Goal: Information Seeking & Learning: Compare options

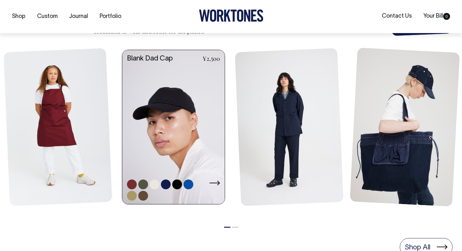
scroll to position [268, 0]
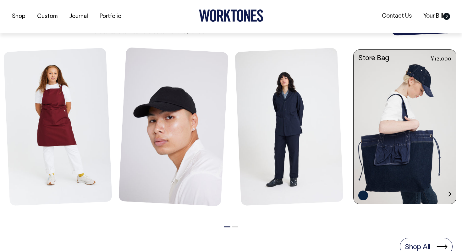
click at [399, 164] on link at bounding box center [405, 127] width 103 height 155
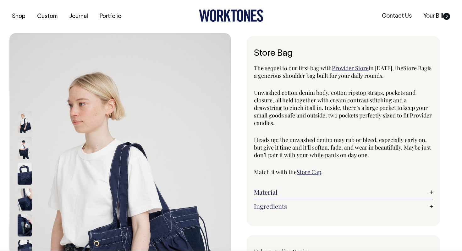
click at [25, 146] on img at bounding box center [25, 147] width 14 height 22
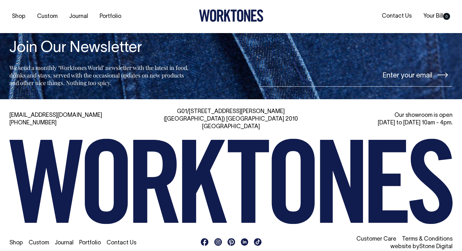
scroll to position [746, 0]
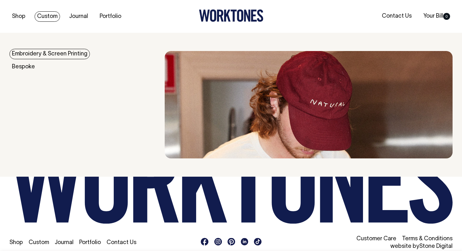
click at [30, 53] on link "Embroidery & Screen Printing" at bounding box center [49, 54] width 81 height 10
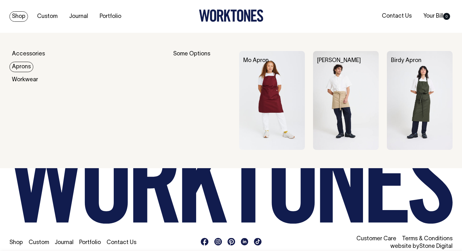
click at [427, 117] on img at bounding box center [420, 100] width 66 height 99
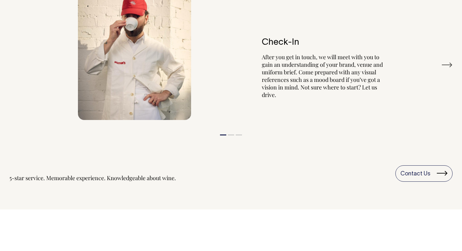
scroll to position [748, 0]
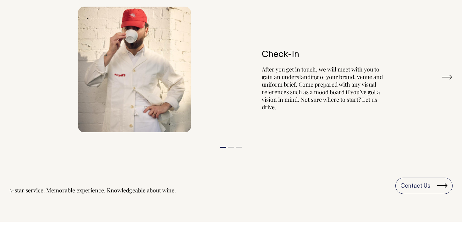
click at [447, 76] on button "Next" at bounding box center [447, 76] width 11 height 9
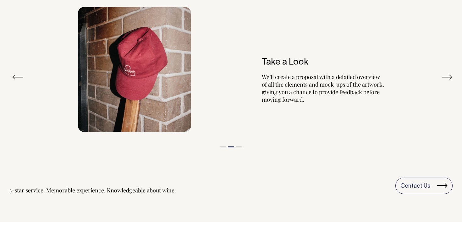
click at [447, 76] on button "Next" at bounding box center [447, 76] width 11 height 9
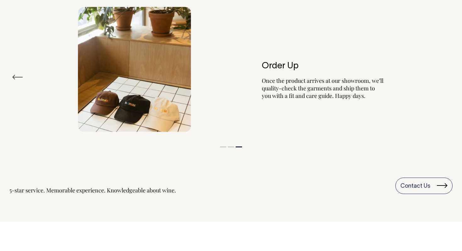
click at [447, 76] on div "Order Up Once the product arrives at our showroom, we’ll quality-check the garm…" at bounding box center [230, 69] width 443 height 144
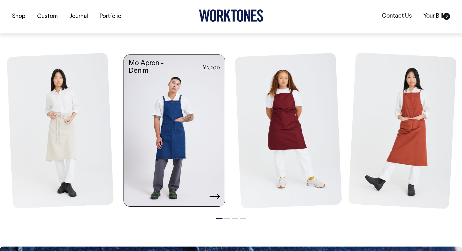
scroll to position [746, 0]
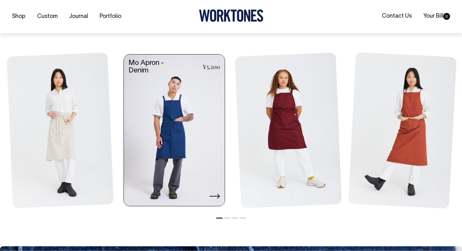
click at [200, 160] on link at bounding box center [174, 130] width 101 height 153
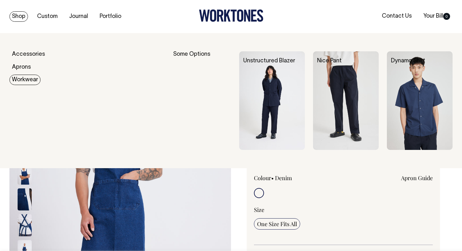
click at [415, 103] on img at bounding box center [420, 100] width 66 height 99
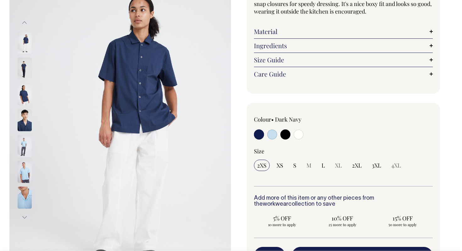
scroll to position [80, 0]
click at [274, 137] on input "radio" at bounding box center [272, 134] width 10 height 10
radio input "true"
select select "True Blue"
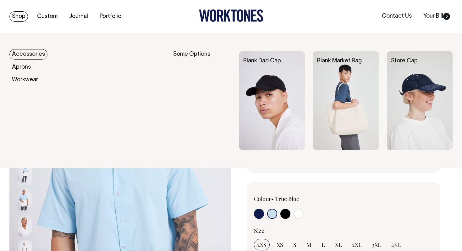
click at [22, 51] on link "Accessories" at bounding box center [28, 54] width 38 height 10
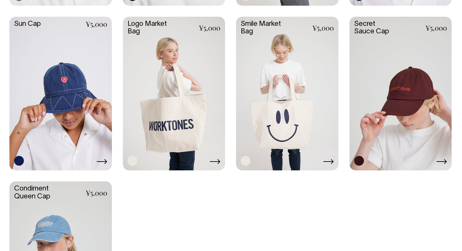
scroll to position [506, 0]
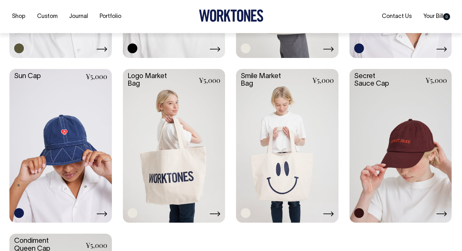
click at [179, 146] on link at bounding box center [174, 145] width 103 height 152
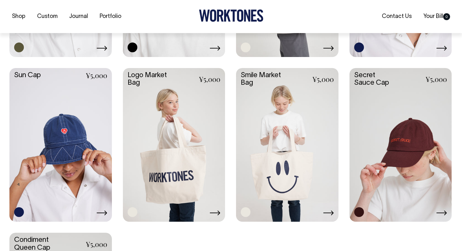
scroll to position [456, 0]
